Goal: Information Seeking & Learning: Learn about a topic

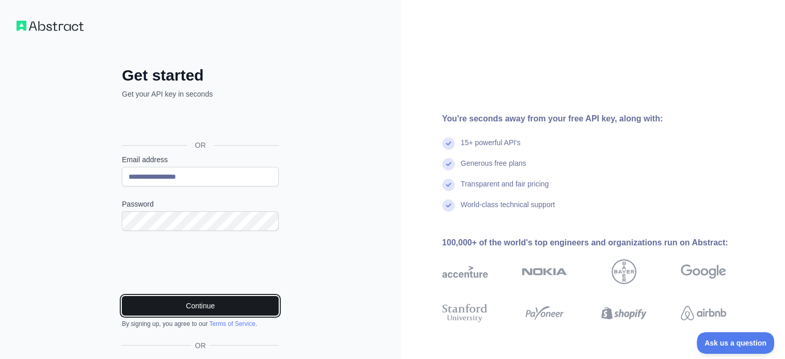
click at [202, 304] on button "Continue" at bounding box center [200, 306] width 157 height 20
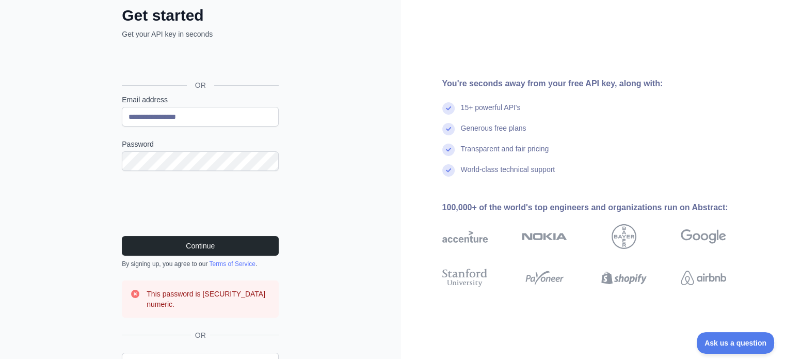
scroll to position [69, 0]
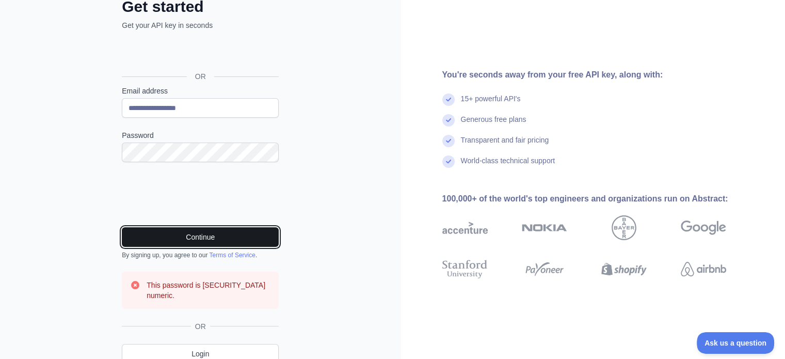
click at [219, 234] on button "Continue" at bounding box center [200, 237] width 157 height 20
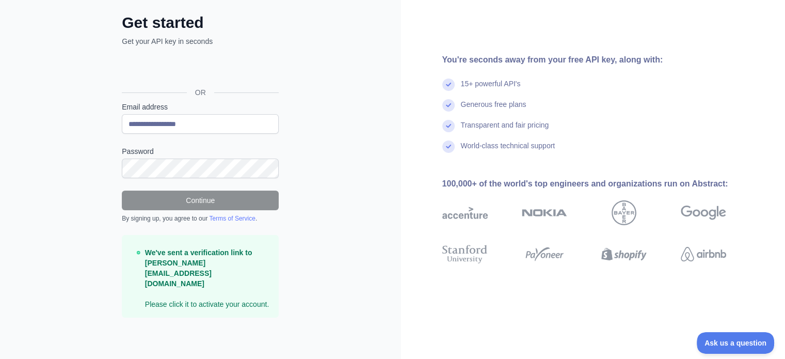
scroll to position [30, 0]
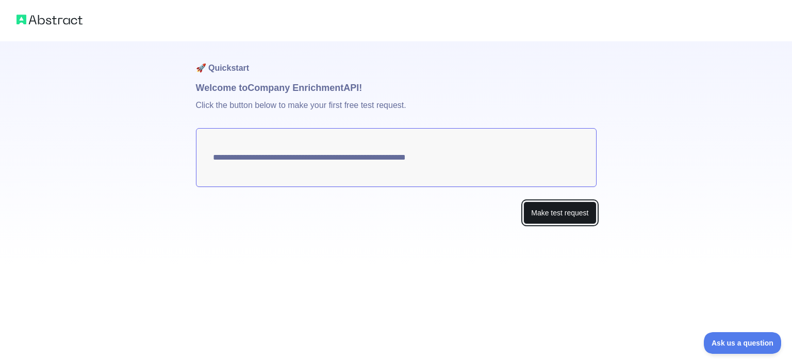
click at [561, 207] on button "Make test request" at bounding box center [560, 212] width 73 height 23
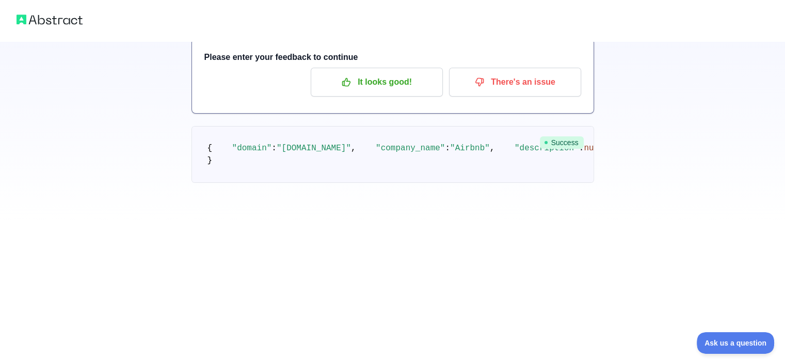
scroll to position [69, 0]
click at [57, 24] on img at bounding box center [50, 19] width 66 height 14
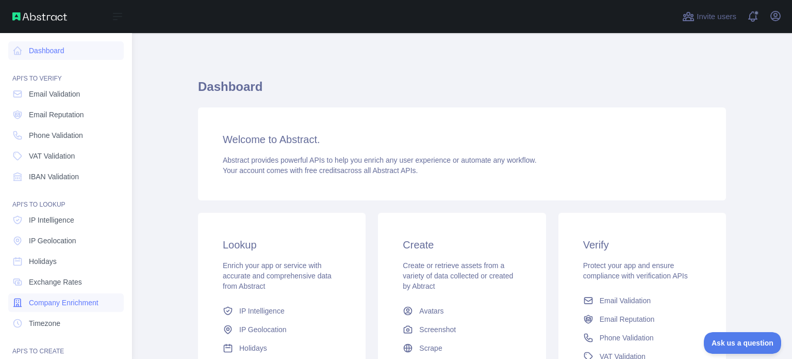
click at [70, 304] on span "Company Enrichment" at bounding box center [64, 302] width 70 height 10
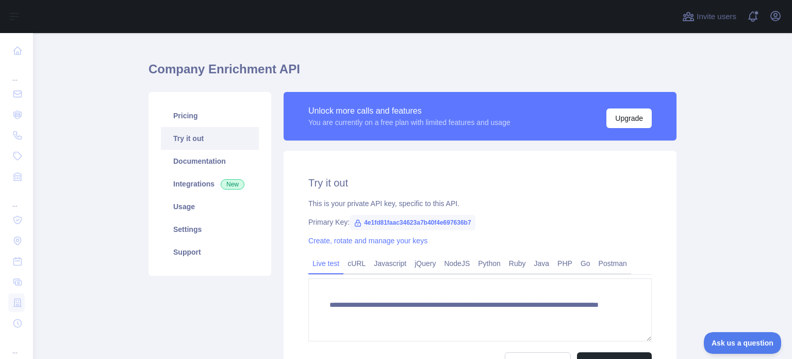
scroll to position [69, 0]
